Goal: Find specific page/section

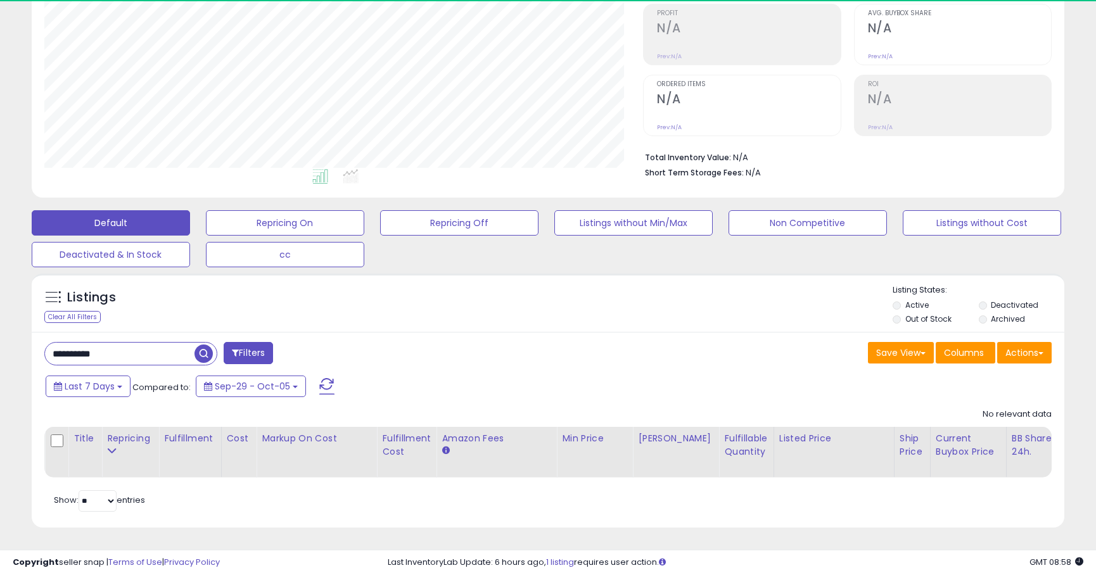
scroll to position [260, 599]
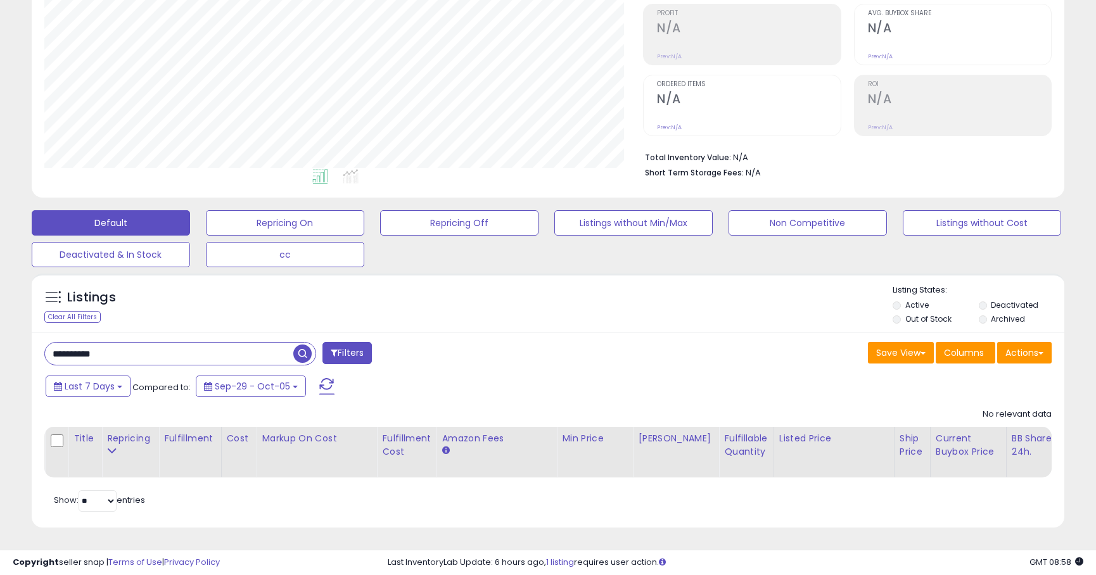
click at [163, 357] on input "**********" at bounding box center [169, 354] width 248 height 22
paste input "text"
type input "**********"
